Goal: Transaction & Acquisition: Book appointment/travel/reservation

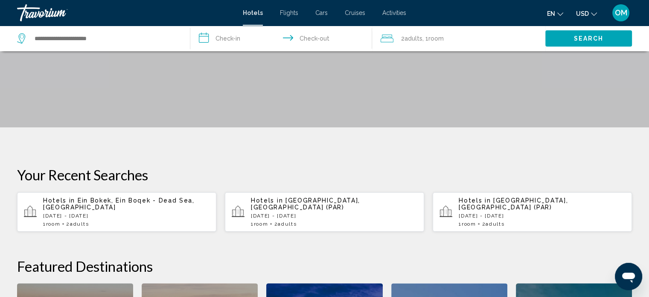
scroll to position [98, 0]
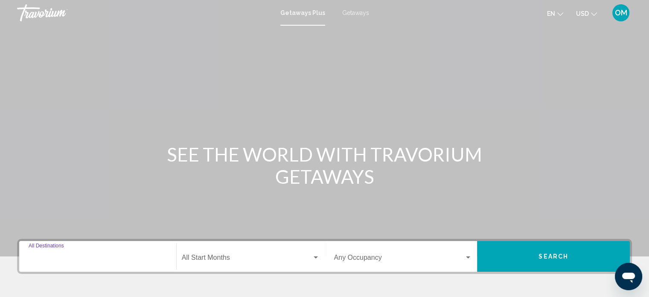
click at [81, 255] on input "Destination All Destinations" at bounding box center [98, 259] width 138 height 8
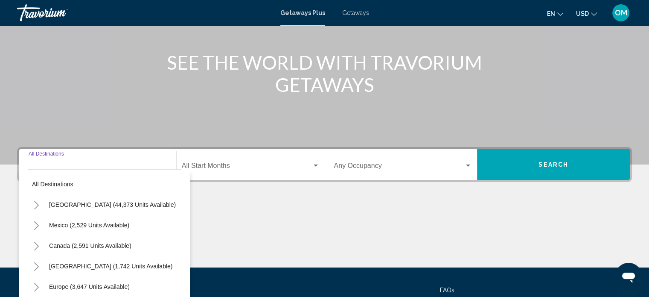
scroll to position [38, 0]
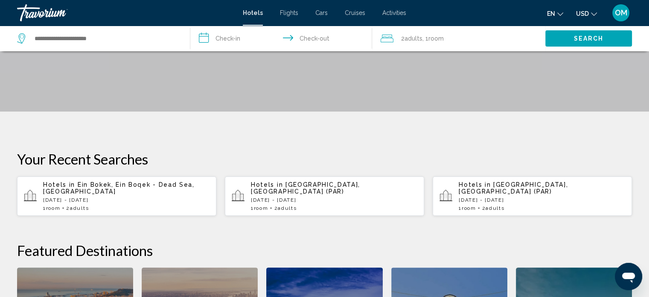
scroll to position [141, 0]
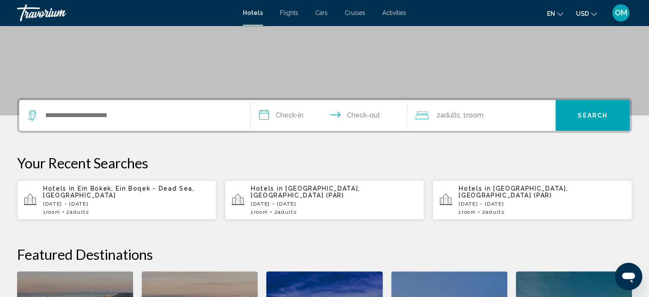
click at [553, 14] on span "en" at bounding box center [551, 13] width 8 height 7
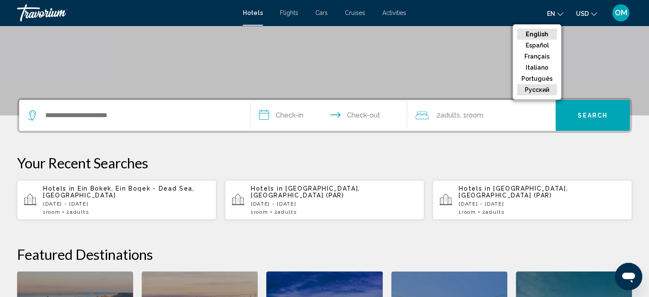
click at [536, 93] on button "русский" at bounding box center [537, 89] width 40 height 11
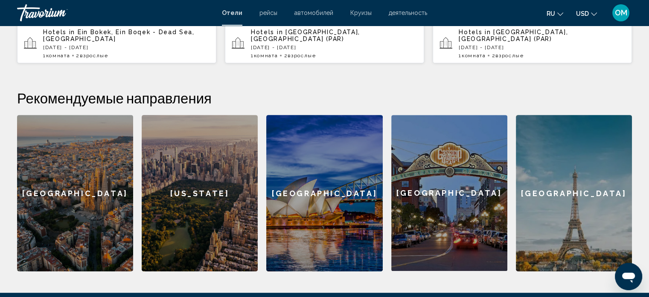
scroll to position [397, 0]
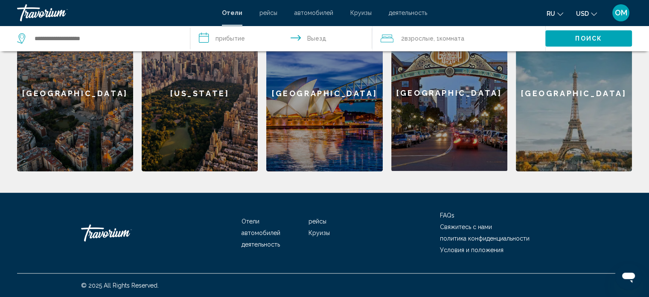
click at [320, 219] on span "рейсы" at bounding box center [317, 221] width 18 height 7
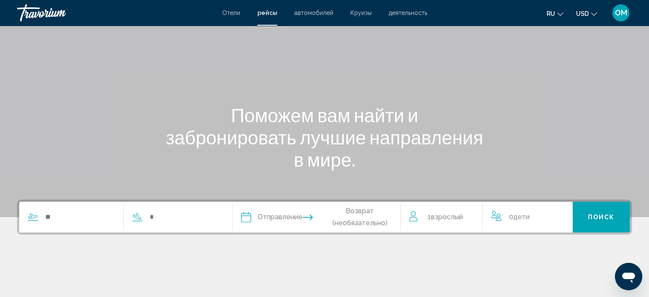
scroll to position [128, 0]
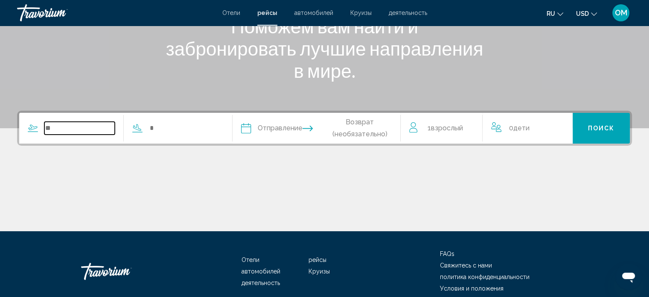
click at [76, 128] on input "Search widget" at bounding box center [79, 128] width 70 height 13
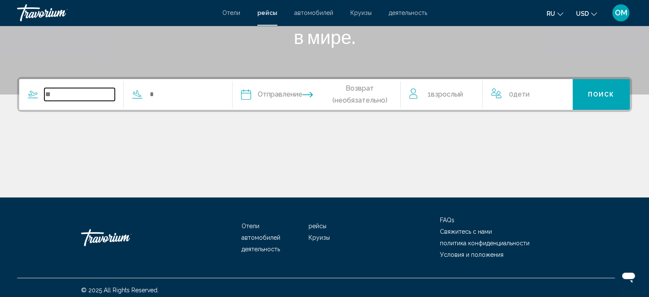
scroll to position [166, 0]
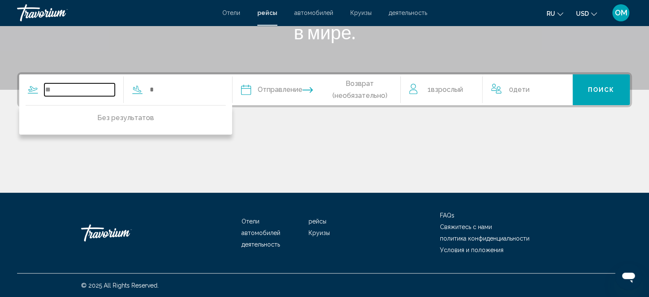
type input "*"
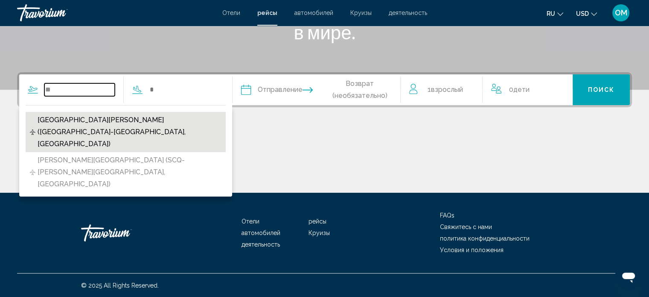
type input "*"
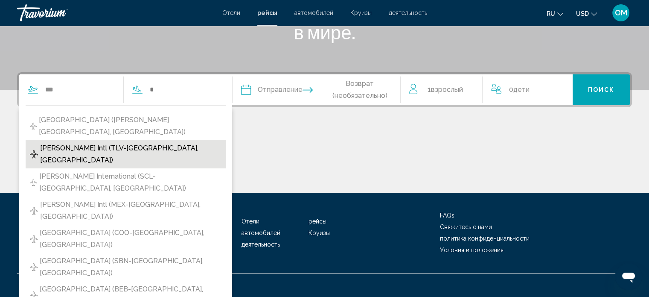
click at [142, 142] on span "[PERSON_NAME] Intl (TLV-[GEOGRAPHIC_DATA], [GEOGRAPHIC_DATA])" at bounding box center [130, 154] width 181 height 24
type input "**********"
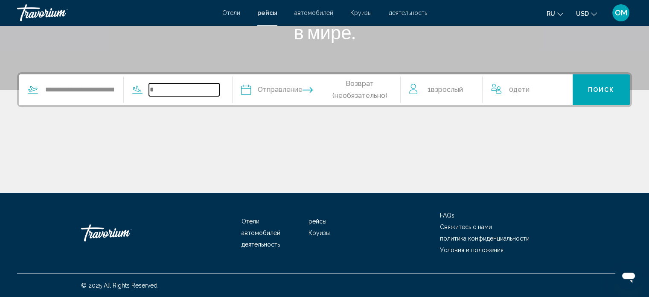
click at [175, 91] on input "Search widget" at bounding box center [184, 89] width 70 height 13
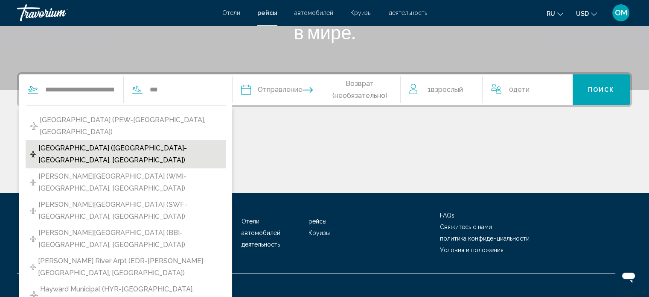
click at [93, 142] on span "[GEOGRAPHIC_DATA] ([GEOGRAPHIC_DATA]-[GEOGRAPHIC_DATA], [GEOGRAPHIC_DATA])" at bounding box center [129, 154] width 183 height 24
type input "**********"
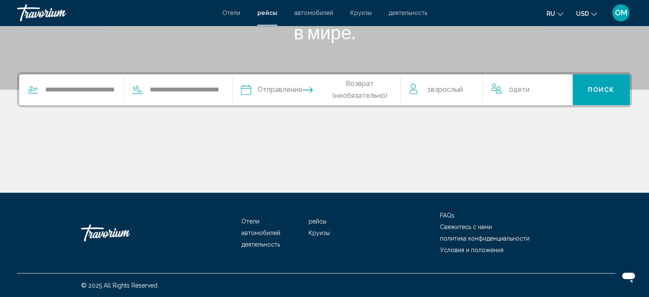
click at [284, 87] on input "Depart date" at bounding box center [280, 90] width 83 height 33
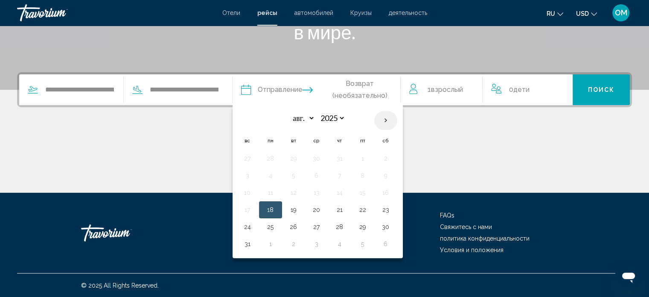
click at [397, 118] on th "Next month" at bounding box center [385, 120] width 23 height 19
select select "*"
click at [254, 209] on button "21" at bounding box center [248, 210] width 14 height 12
type input "**********"
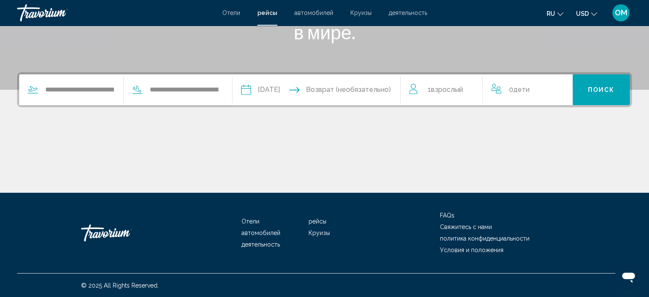
click at [602, 87] on span "Поиск" at bounding box center [601, 90] width 27 height 7
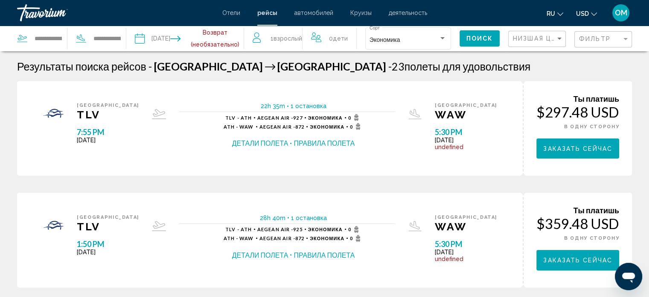
click at [275, 143] on button "Детали полета" at bounding box center [260, 142] width 56 height 9
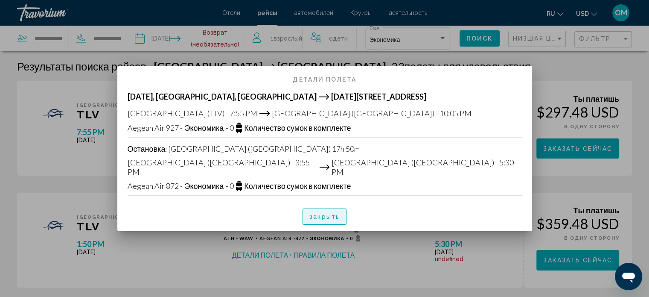
click at [336, 213] on span "закрыть" at bounding box center [324, 216] width 30 height 7
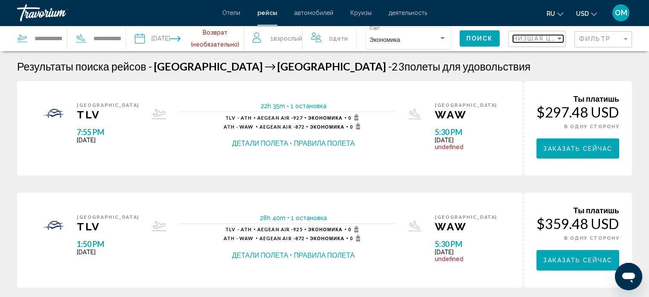
click at [556, 38] on div "Sort by" at bounding box center [560, 38] width 8 height 7
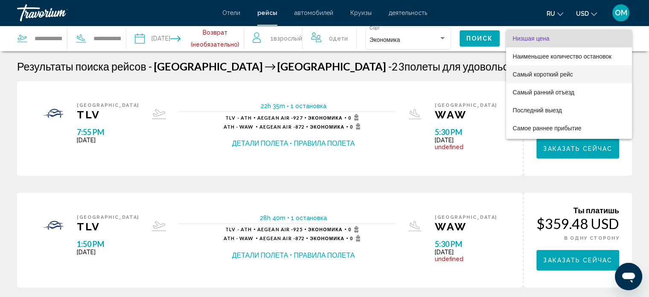
click at [541, 60] on span "Самый короткий рейс" at bounding box center [562, 56] width 99 height 7
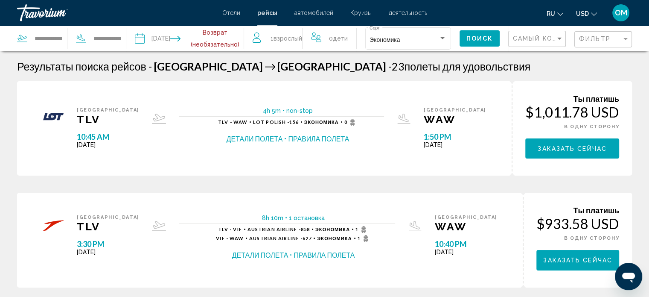
click at [542, 34] on div "Самый короткий рейс" at bounding box center [538, 39] width 50 height 16
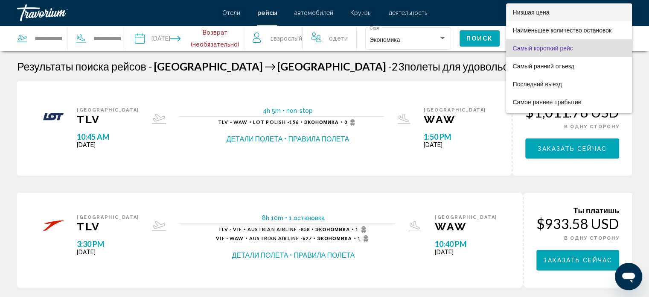
click at [543, 12] on span "Низшая цена" at bounding box center [531, 12] width 37 height 7
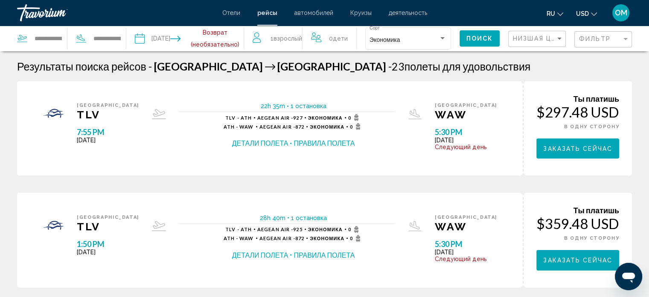
click at [163, 41] on input "Depart date: Sep 21, 2025" at bounding box center [162, 40] width 58 height 28
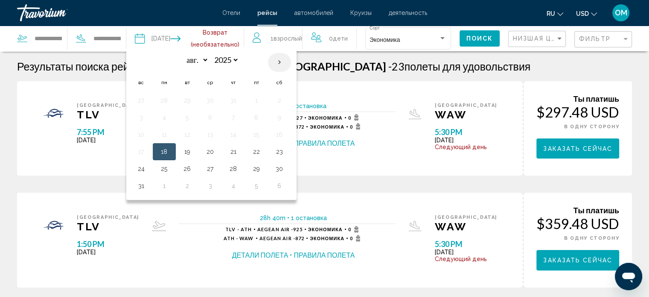
click at [286, 63] on th "Next month" at bounding box center [279, 62] width 23 height 19
select select "*"
click at [256, 154] on button "26" at bounding box center [257, 151] width 14 height 12
type input "**********"
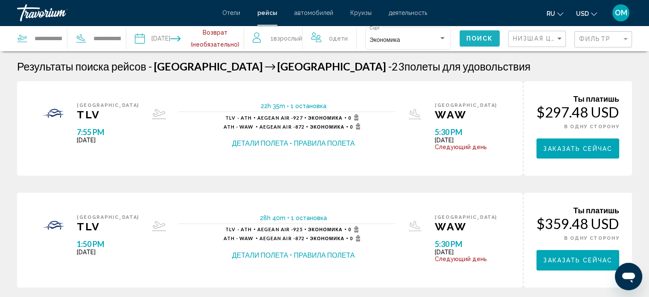
click at [470, 35] on span "Поиск" at bounding box center [479, 38] width 27 height 7
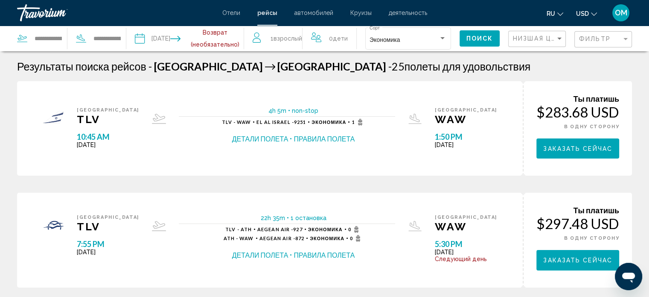
click at [241, 135] on button "Детали полета" at bounding box center [260, 138] width 56 height 9
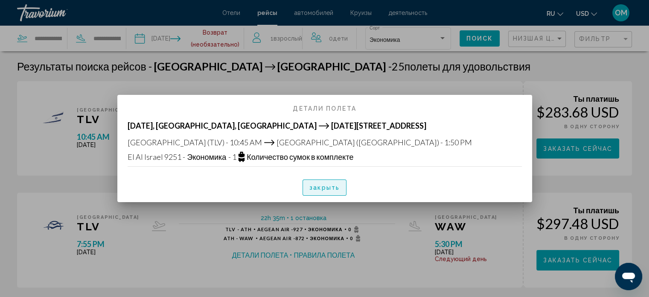
click at [324, 187] on span "закрыть" at bounding box center [324, 187] width 30 height 7
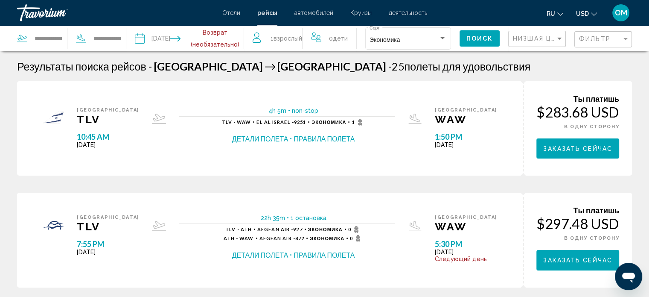
click at [312, 140] on button "Правила полета" at bounding box center [324, 138] width 61 height 9
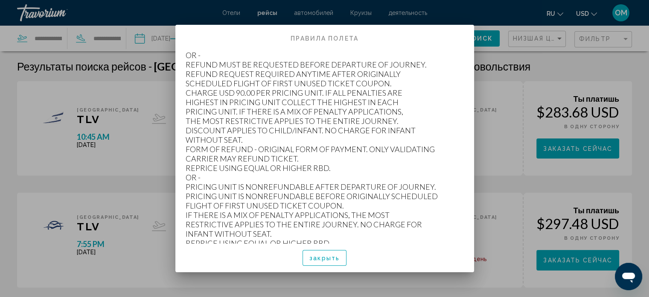
scroll to position [1893, 0]
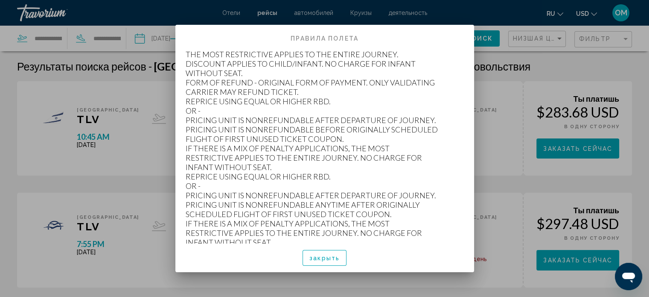
click at [332, 263] on button "закрыть" at bounding box center [325, 258] width 44 height 16
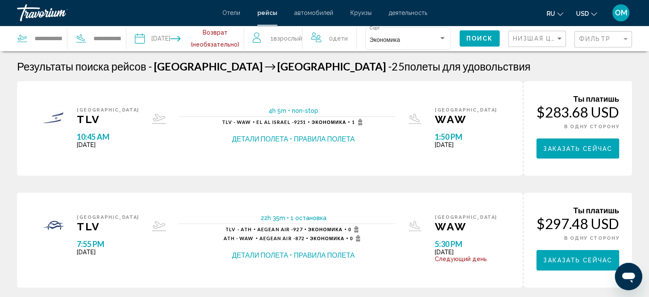
click at [90, 122] on span "TLV" at bounding box center [108, 119] width 62 height 13
click at [89, 136] on span "10:45 AM" at bounding box center [108, 136] width 62 height 9
click at [268, 137] on button "Детали полета" at bounding box center [260, 138] width 56 height 9
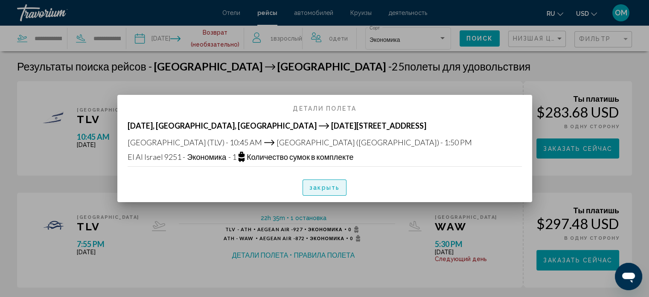
click at [331, 189] on span "закрыть" at bounding box center [324, 187] width 30 height 7
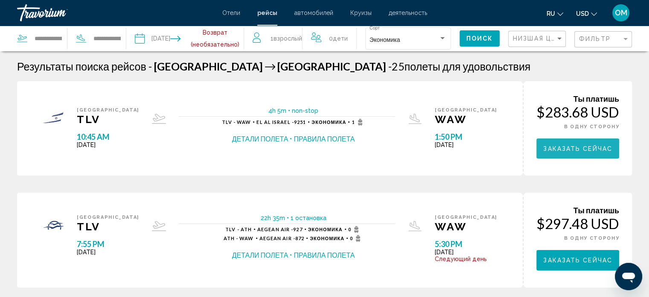
click at [573, 153] on button "Заказать сейчас" at bounding box center [577, 148] width 83 height 20
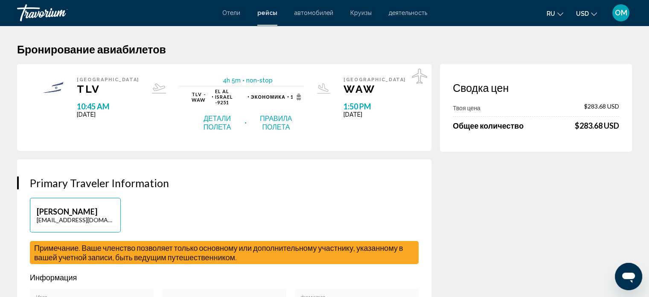
click at [268, 113] on button "Правила полета" at bounding box center [275, 122] width 55 height 18
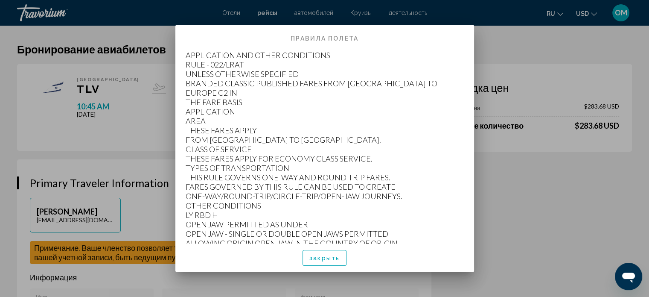
scroll to position [85, 0]
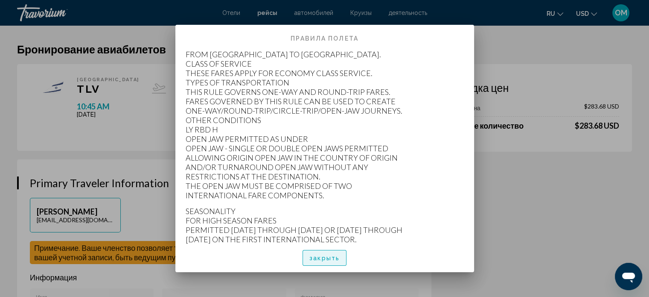
click at [320, 256] on span "закрыть" at bounding box center [324, 257] width 30 height 7
